Goal: Information Seeking & Learning: Learn about a topic

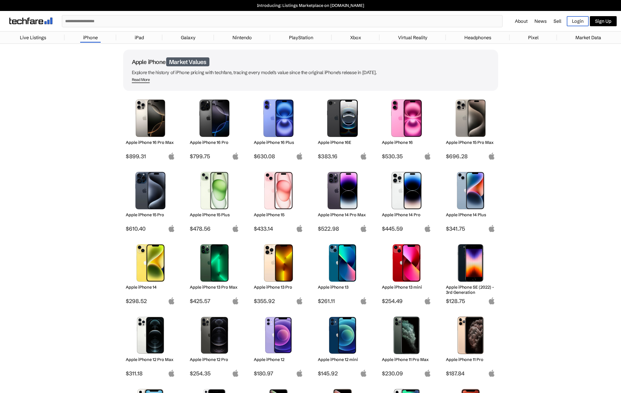
click at [155, 207] on img at bounding box center [150, 190] width 41 height 37
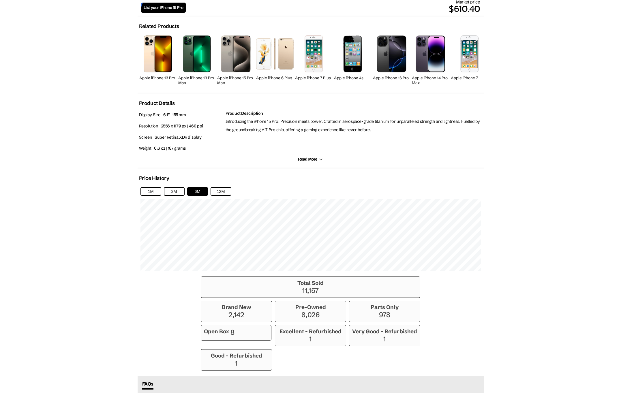
scroll to position [235, 0]
click at [225, 190] on button "12M" at bounding box center [221, 191] width 21 height 9
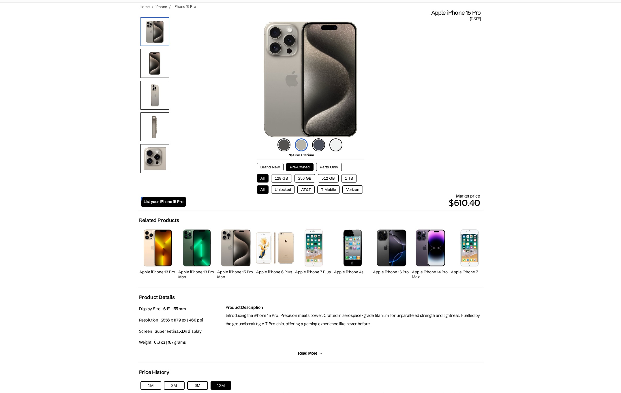
scroll to position [28, 0]
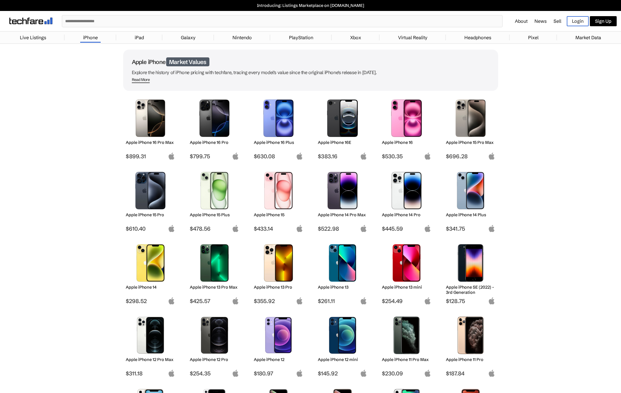
click at [152, 273] on img at bounding box center [150, 262] width 41 height 37
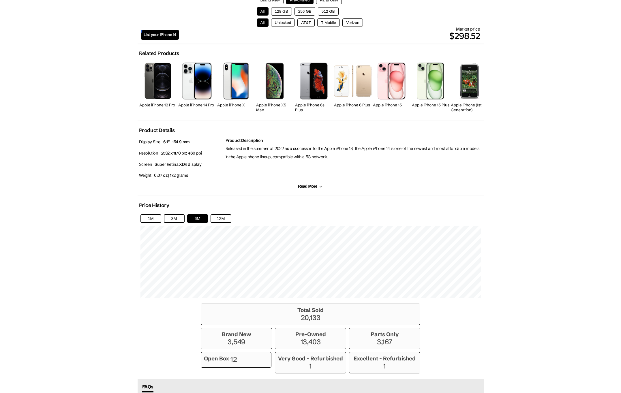
scroll to position [214, 0]
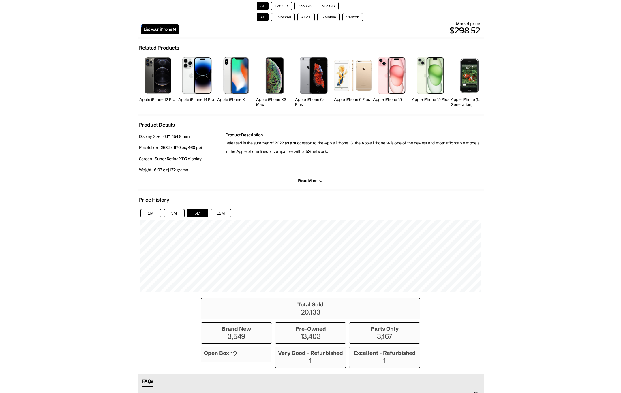
click at [235, 214] on div "1M 3M 6M 12M" at bounding box center [310, 213] width 340 height 9
click at [225, 214] on button "12M" at bounding box center [221, 213] width 21 height 9
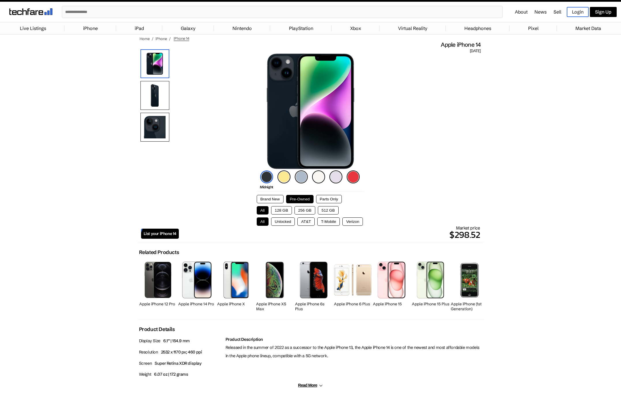
scroll to position [0, 0]
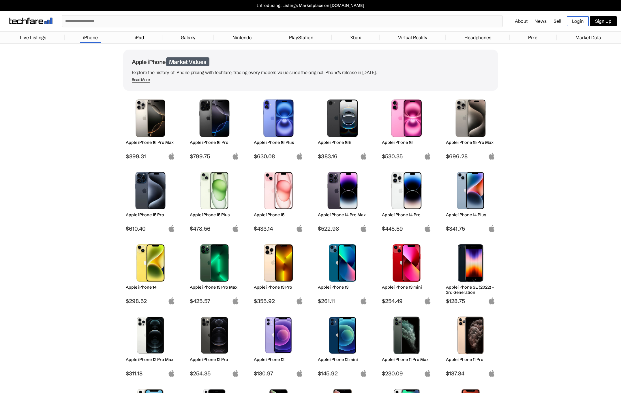
click at [400, 193] on img at bounding box center [406, 190] width 41 height 37
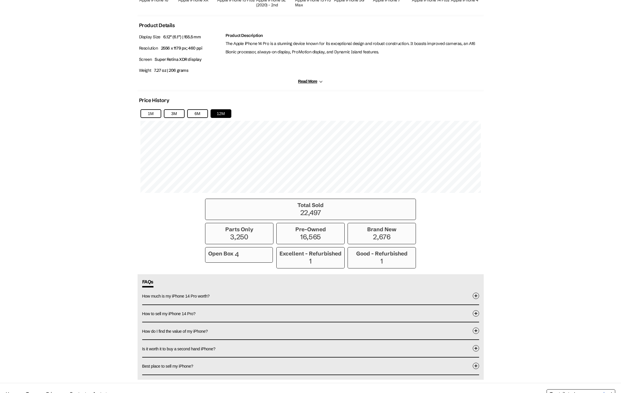
click at [537, 217] on body "Introducing: Listings Marketplace on [DOMAIN_NAME] ✕ About News Sell Login Sign…" at bounding box center [310, 53] width 621 height 732
